Goal: Check status: Check status

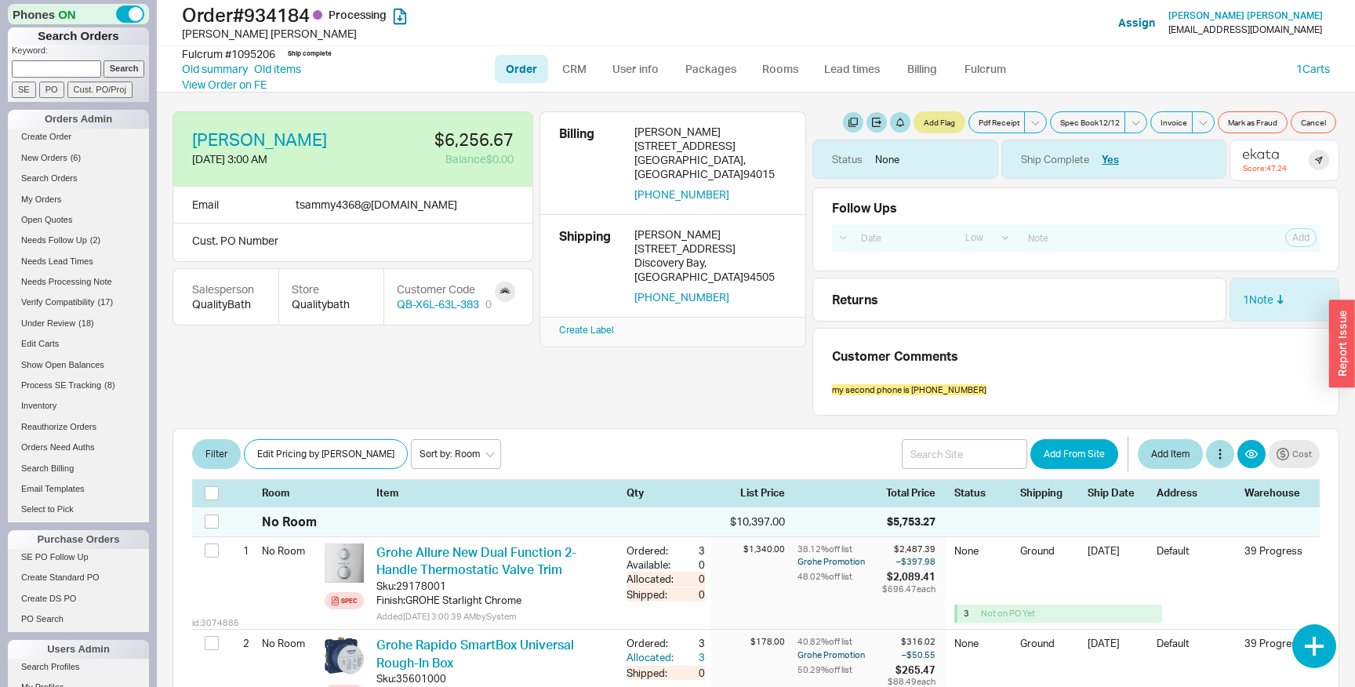
select select "LOW"
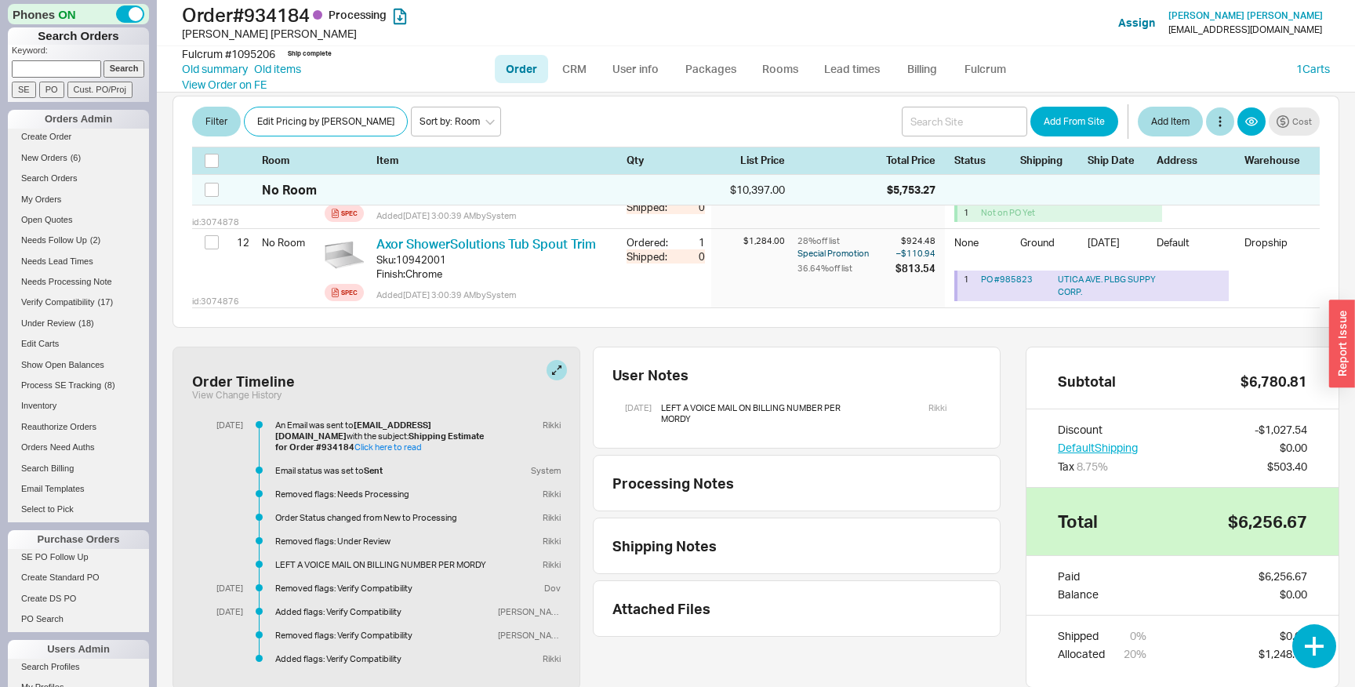
scroll to position [1305, 0]
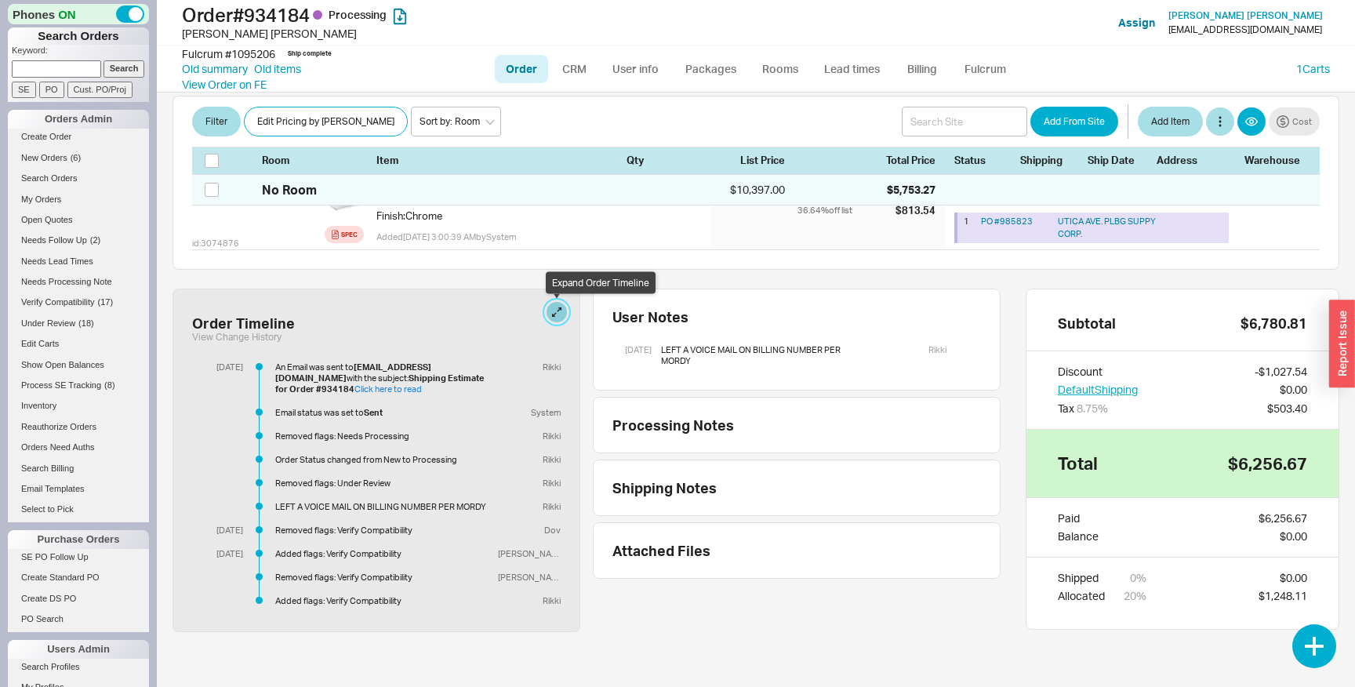
click at [552, 314] on body "Phones ON Search Orders Keyword: Search SE PO Cust. PO/Proj Orders Admin Create…" at bounding box center [677, 343] width 1355 height 687
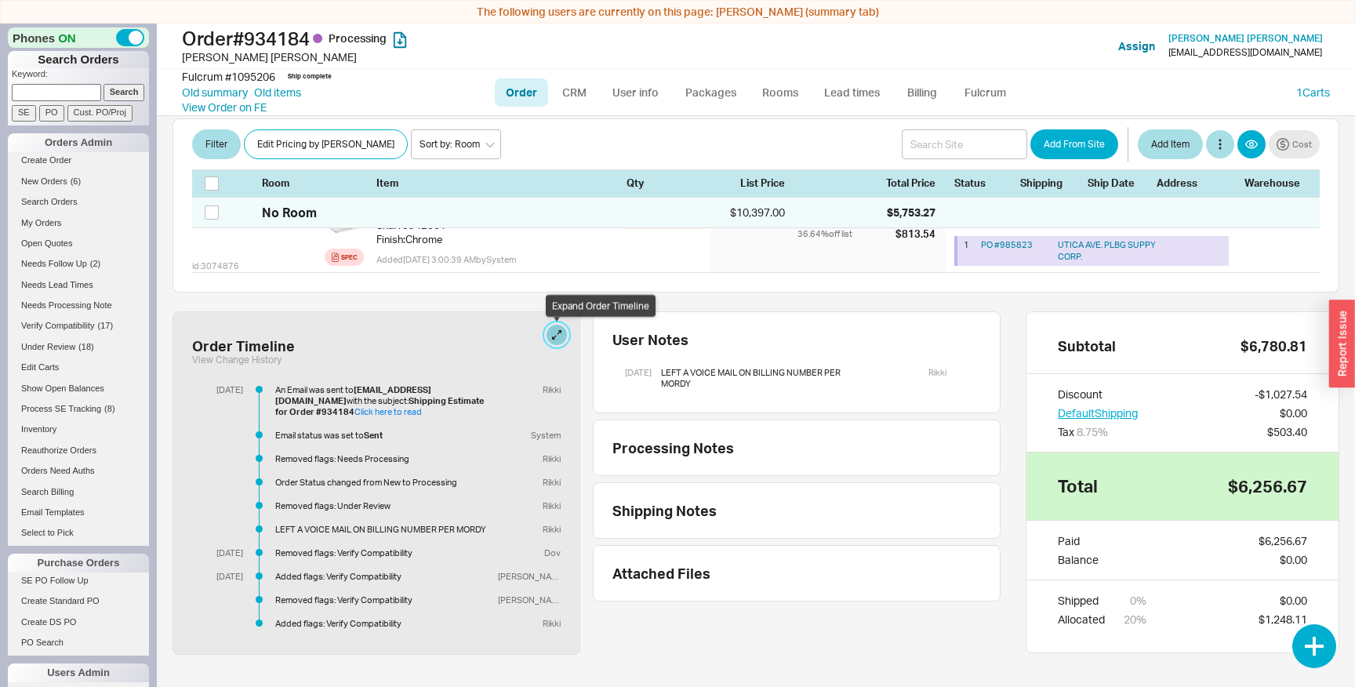
click at [556, 328] on button at bounding box center [557, 335] width 20 height 20
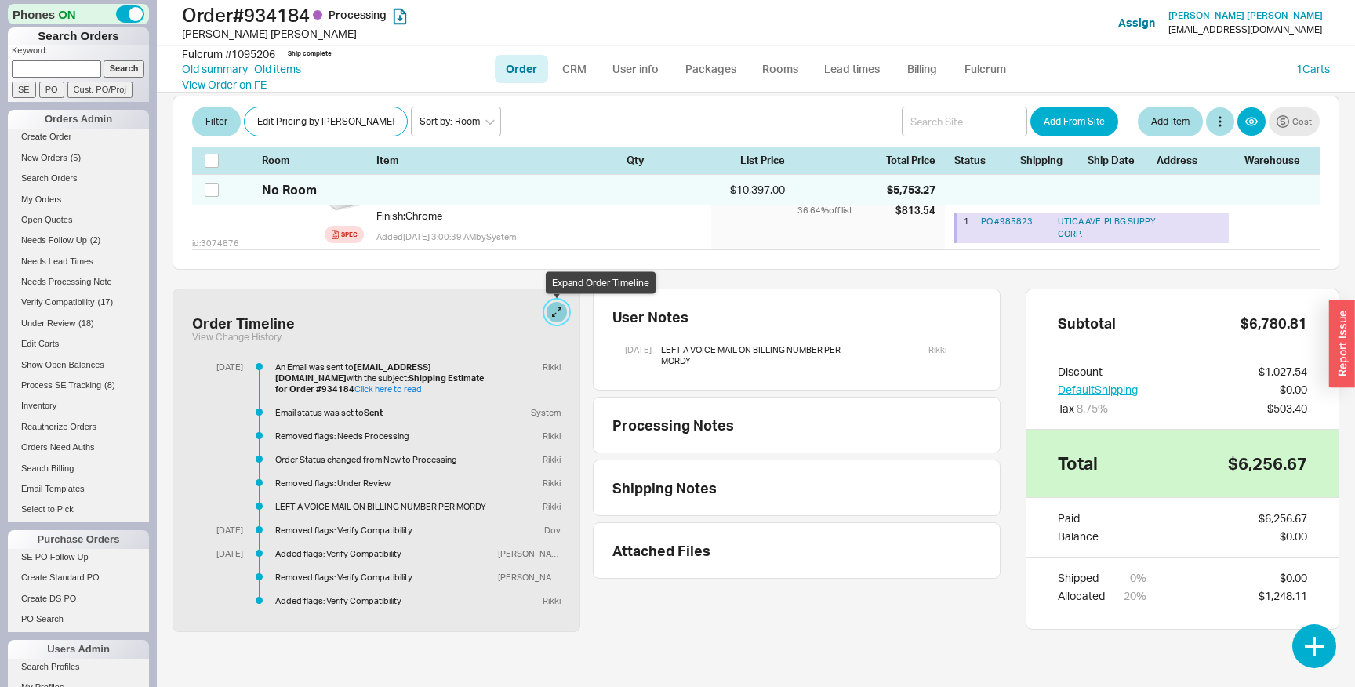
click at [552, 312] on button at bounding box center [557, 312] width 20 height 20
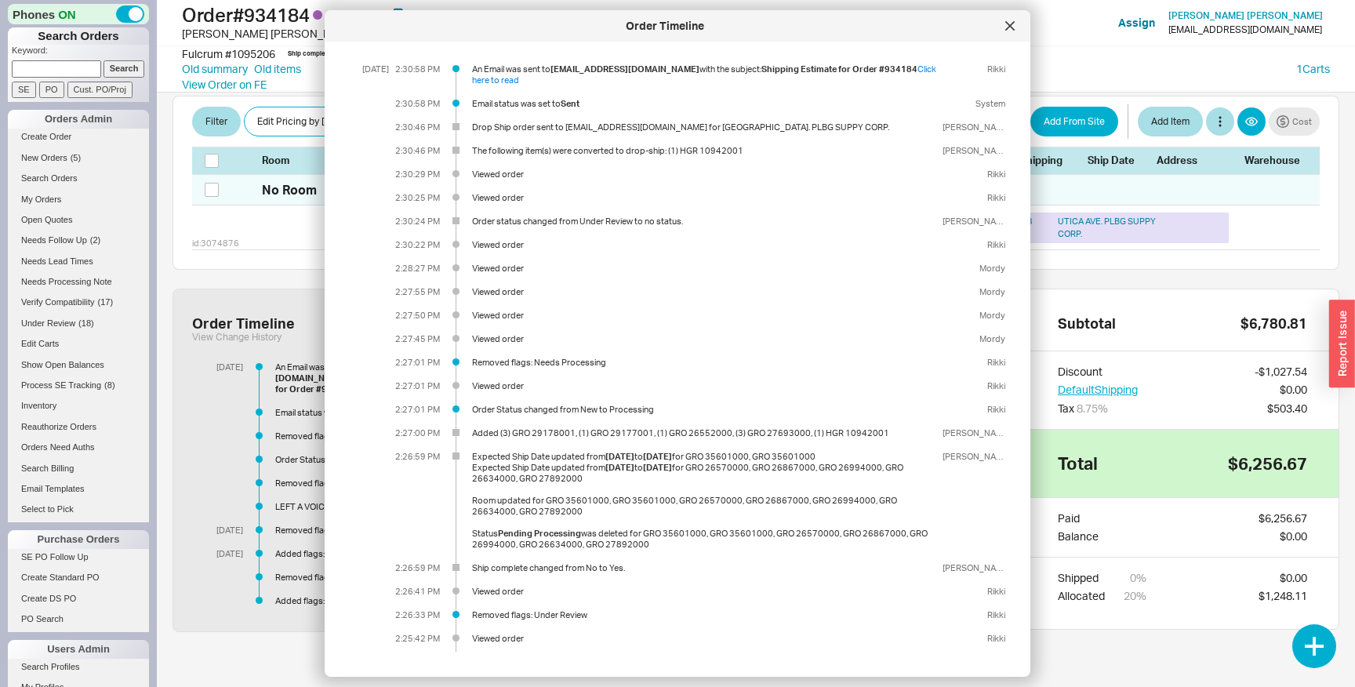
click at [479, 224] on div "Order status changed from Under Review to no status." at bounding box center [704, 221] width 464 height 11
drag, startPoint x: 479, startPoint y: 224, endPoint x: 674, endPoint y: 224, distance: 194.5
click at [674, 224] on div "Order status changed from Under Review to no status." at bounding box center [704, 221] width 464 height 11
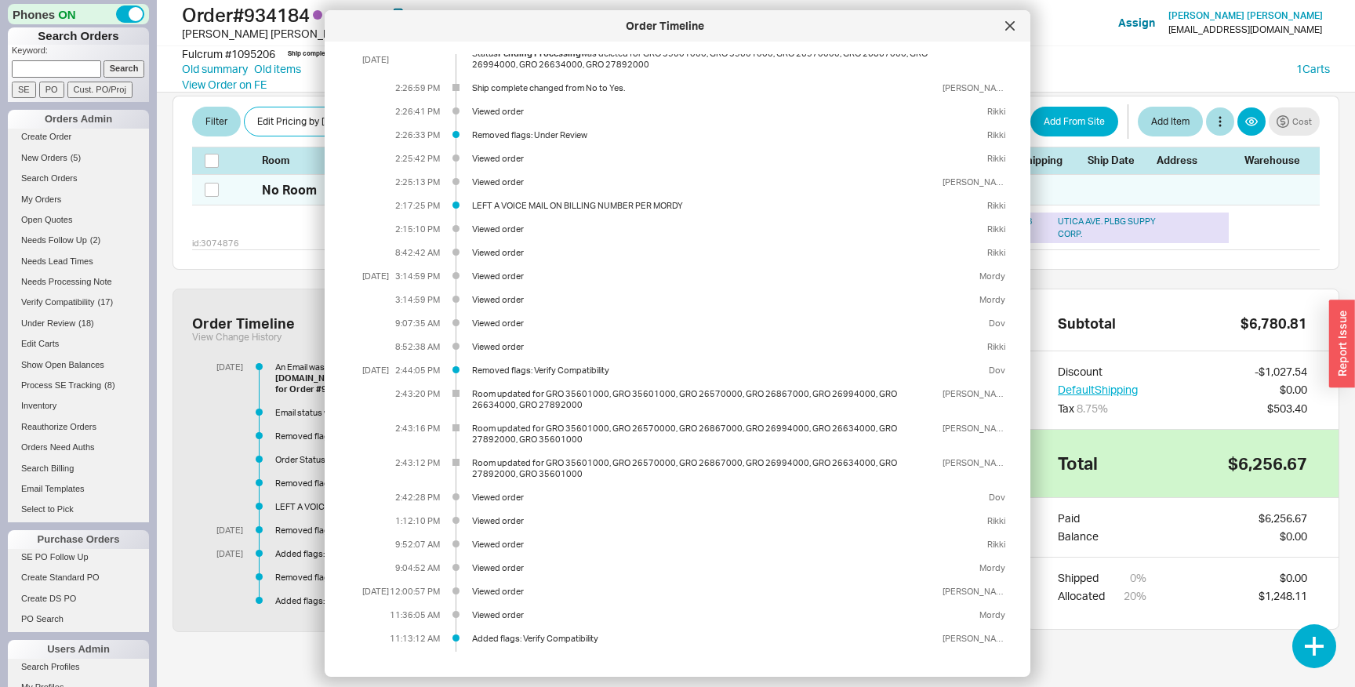
scroll to position [987, 0]
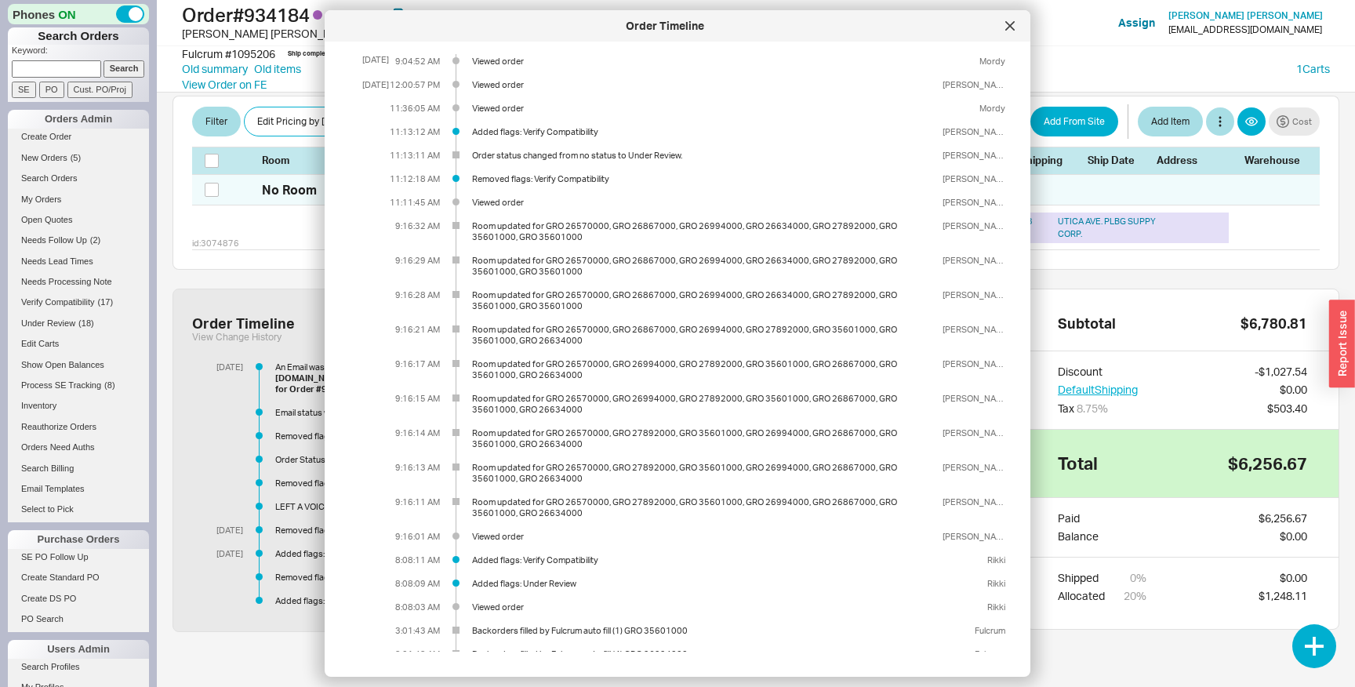
click at [490, 155] on div "Order status changed from no status to Under Review." at bounding box center [704, 155] width 464 height 11
drag, startPoint x: 490, startPoint y: 155, endPoint x: 685, endPoint y: 155, distance: 195.3
click at [685, 155] on div "Order status changed from no status to Under Review." at bounding box center [704, 155] width 464 height 11
copy div "Order status changed from no status to Under Review."
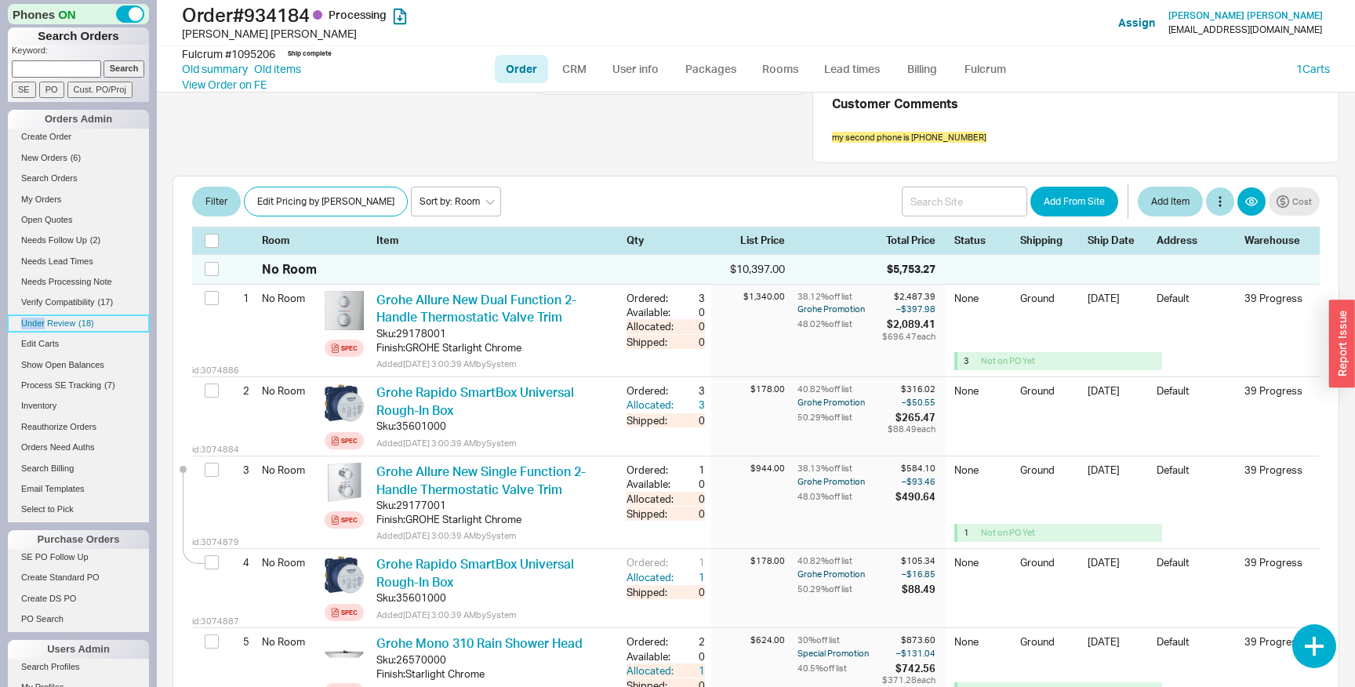
scroll to position [0, 0]
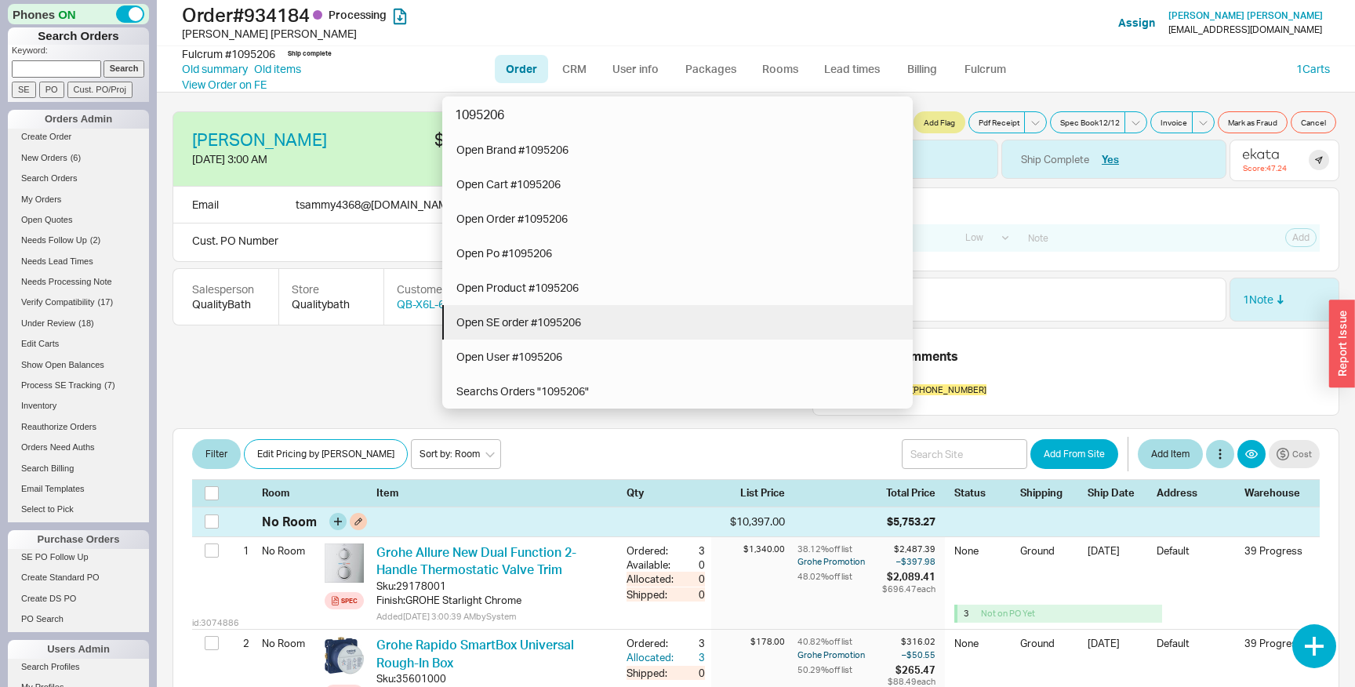
type input "1095206"
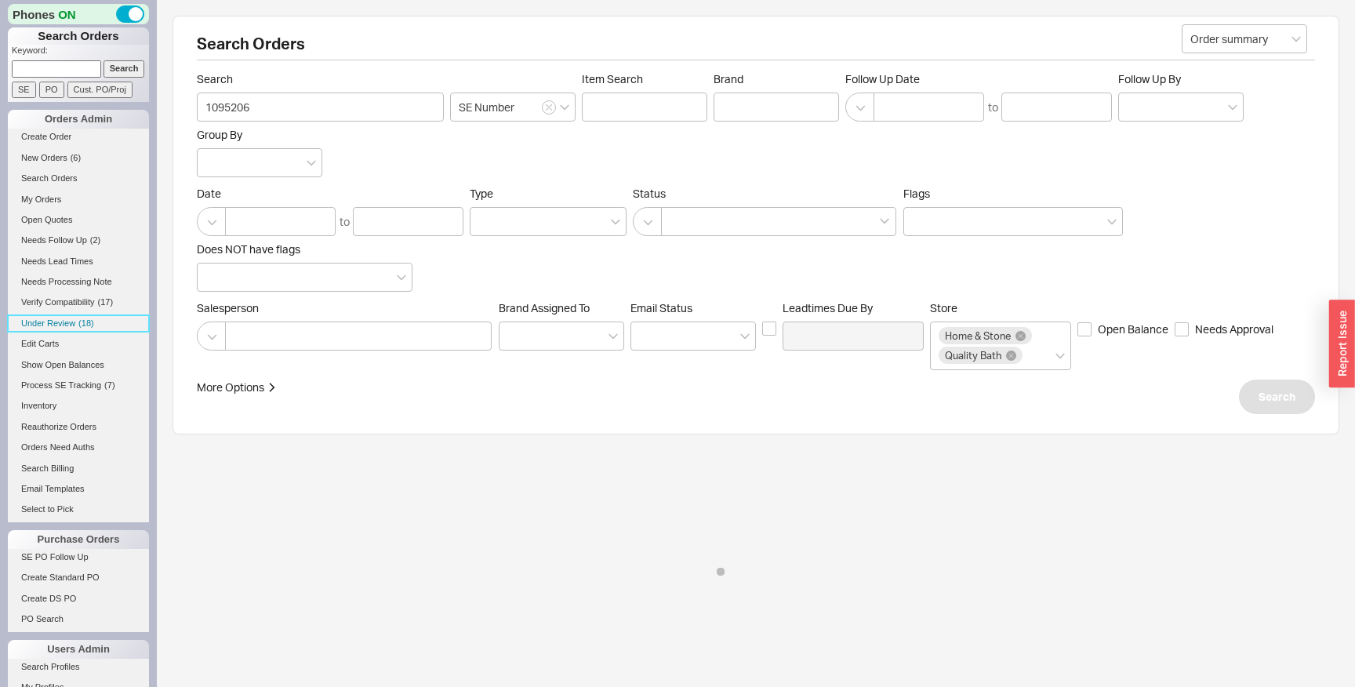
select select "LOW"
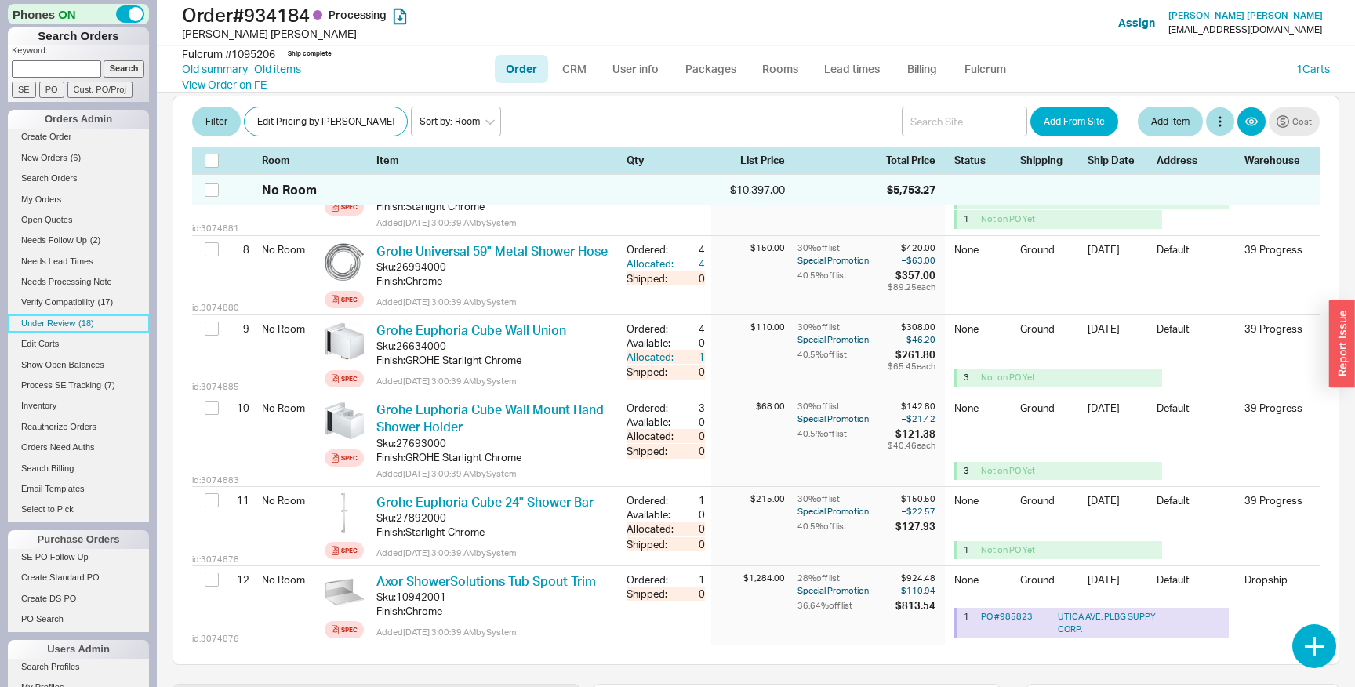
scroll to position [1305, 0]
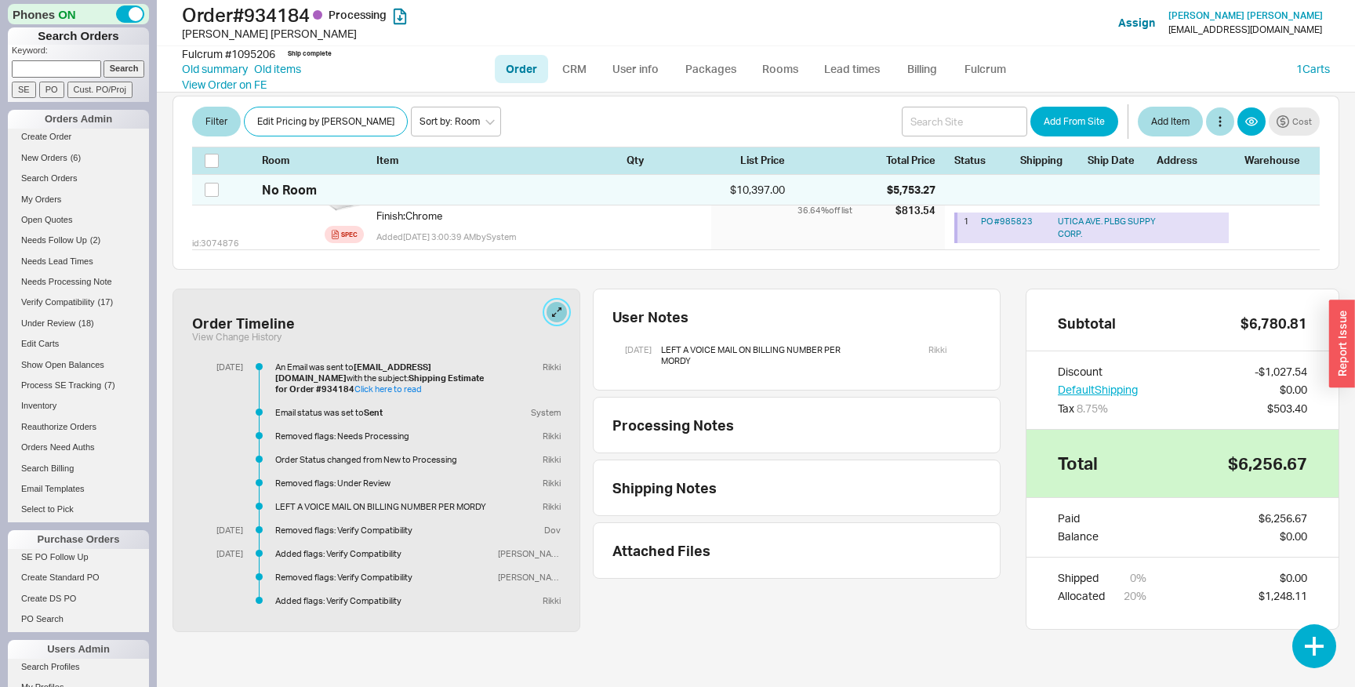
click at [565, 316] on button at bounding box center [557, 312] width 20 height 20
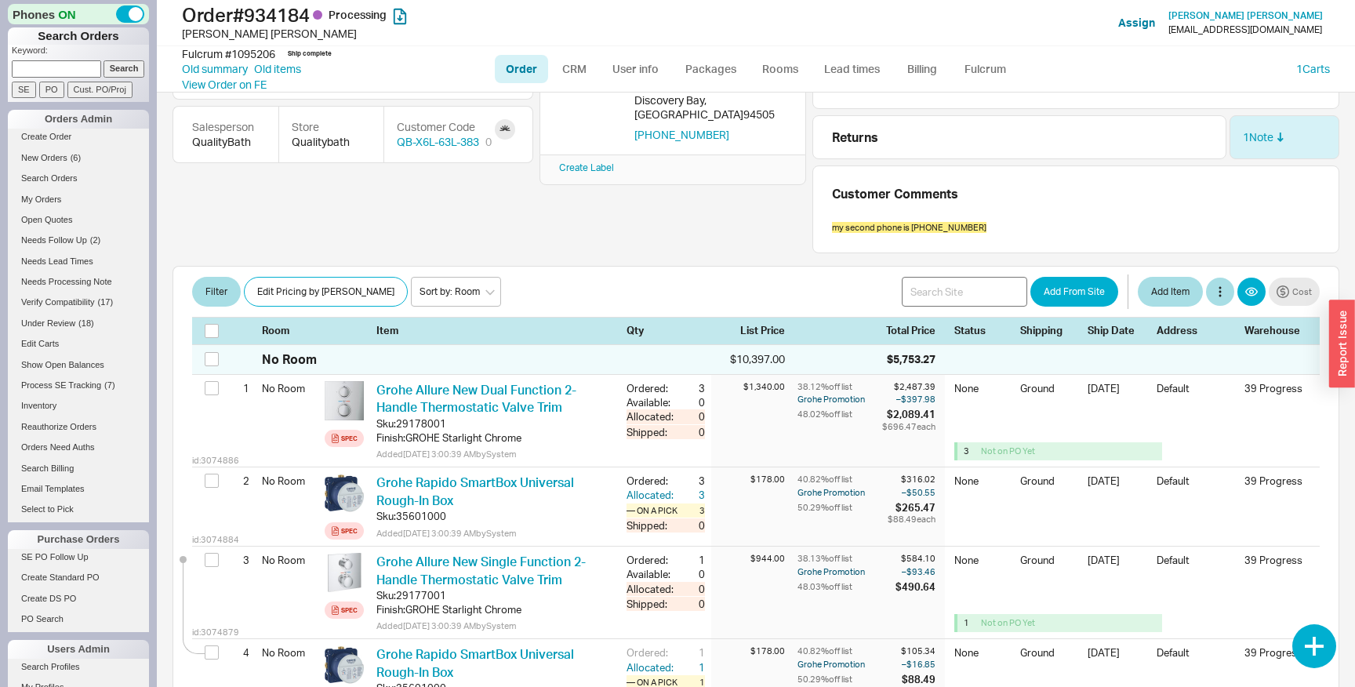
scroll to position [0, 0]
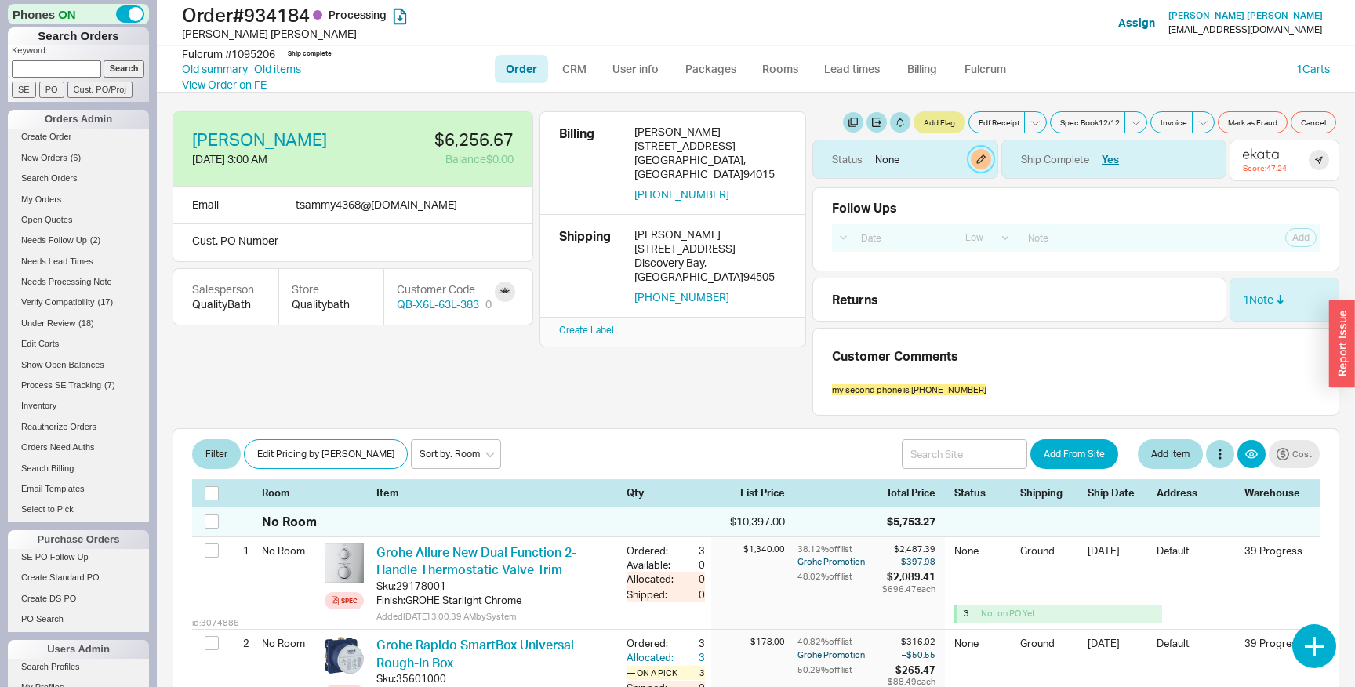
click at [981, 162] on button "button" at bounding box center [981, 159] width 20 height 20
click at [922, 216] on select "None On Hold Call Before Ship Hold for Balance Hold For Payment Wait For Cust. …" at bounding box center [921, 219] width 149 height 29
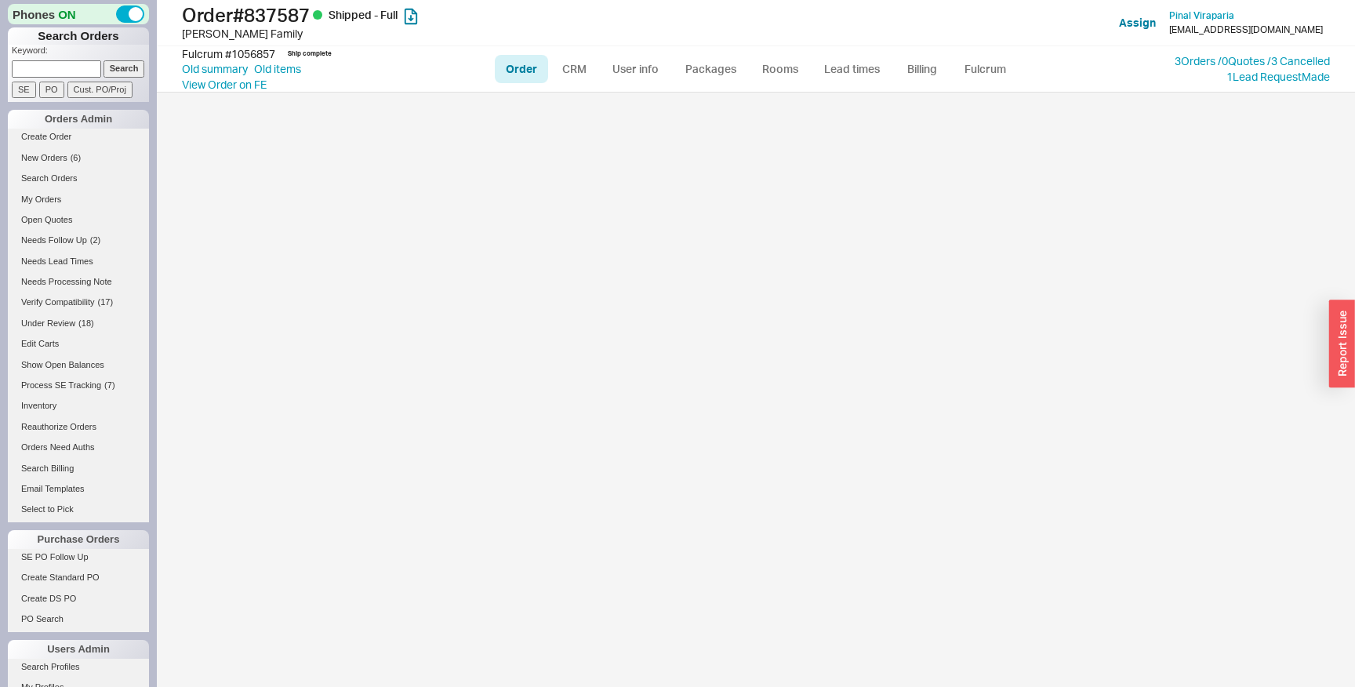
select select "LOW"
